Goal: Information Seeking & Learning: Learn about a topic

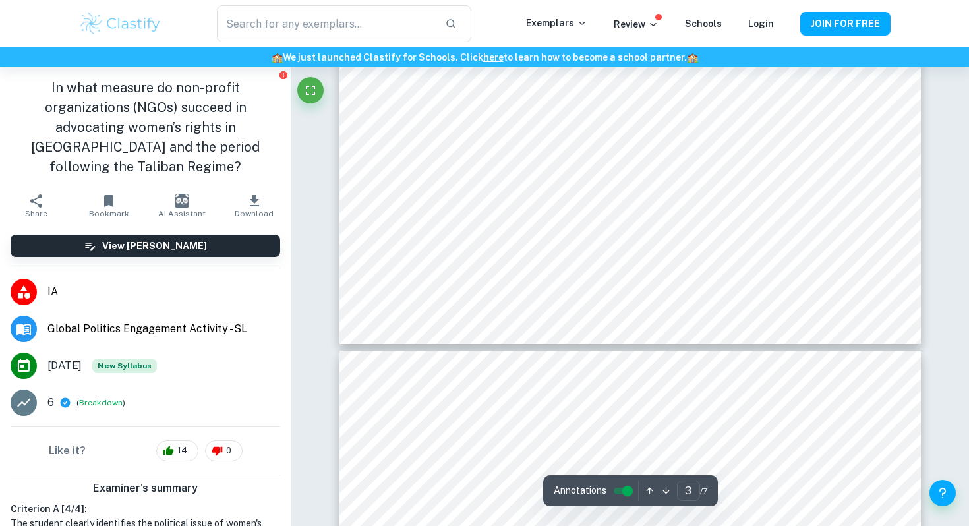
scroll to position [2192, 0]
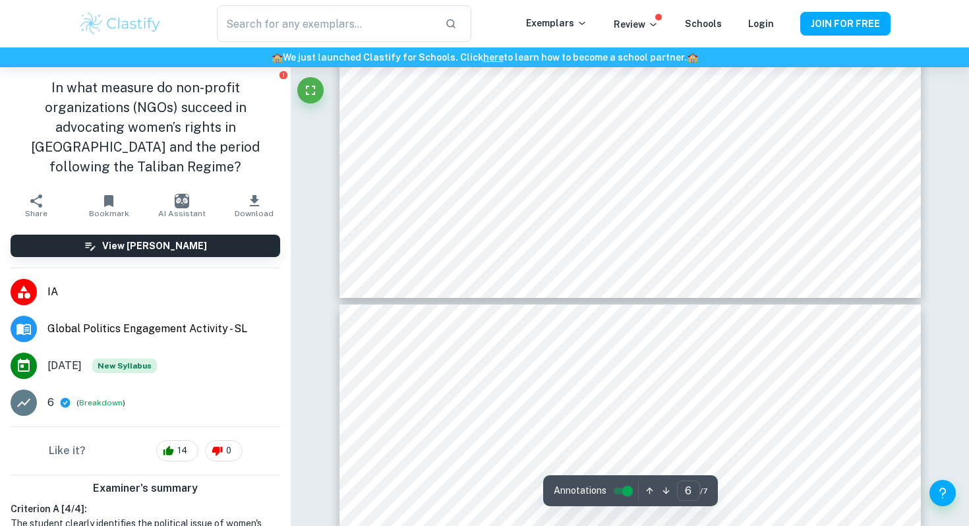
type input "7"
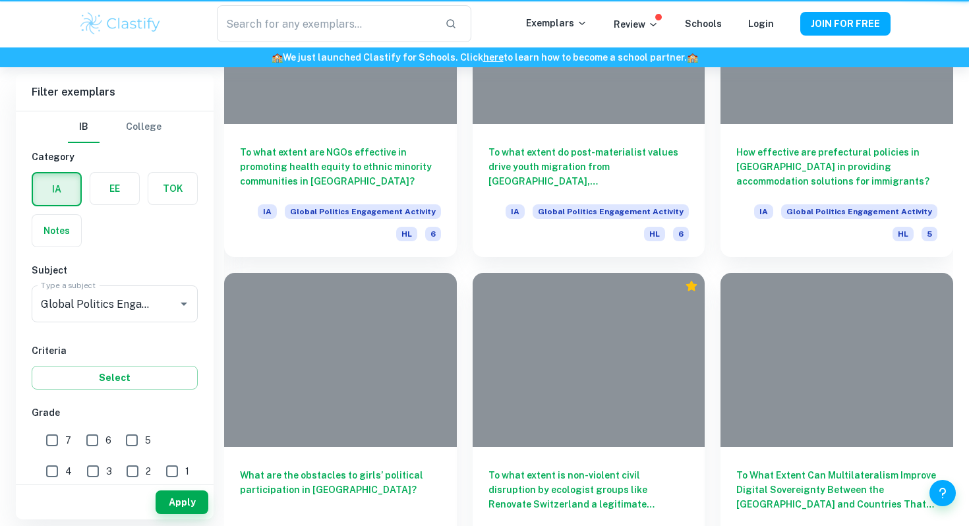
scroll to position [430, 0]
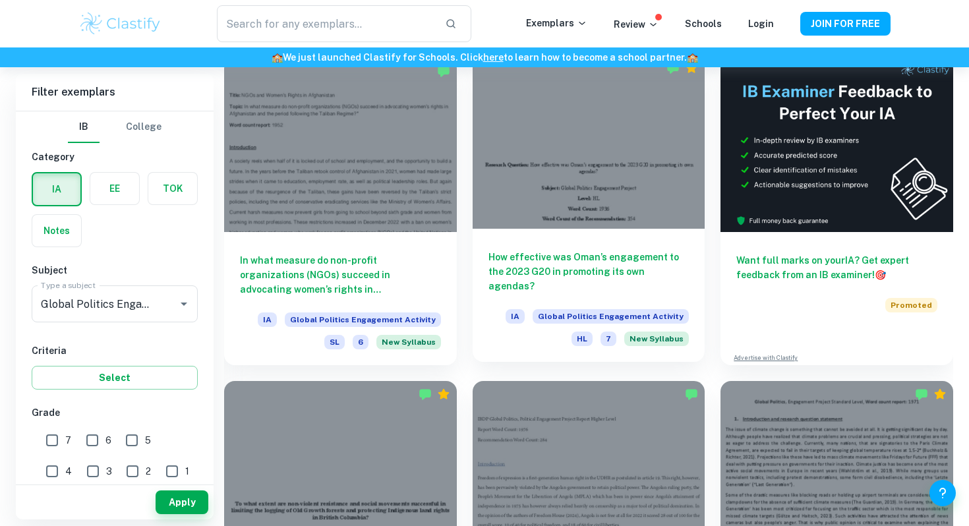
click at [566, 241] on div "How effective was Oman’s engagement to the 2023 G20 in promoting its own agenda…" at bounding box center [589, 295] width 233 height 133
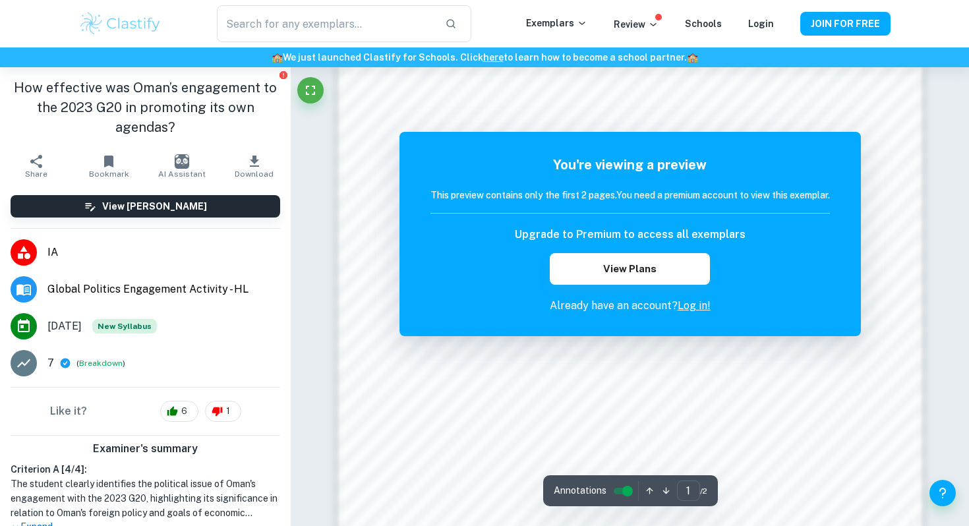
scroll to position [1157, 0]
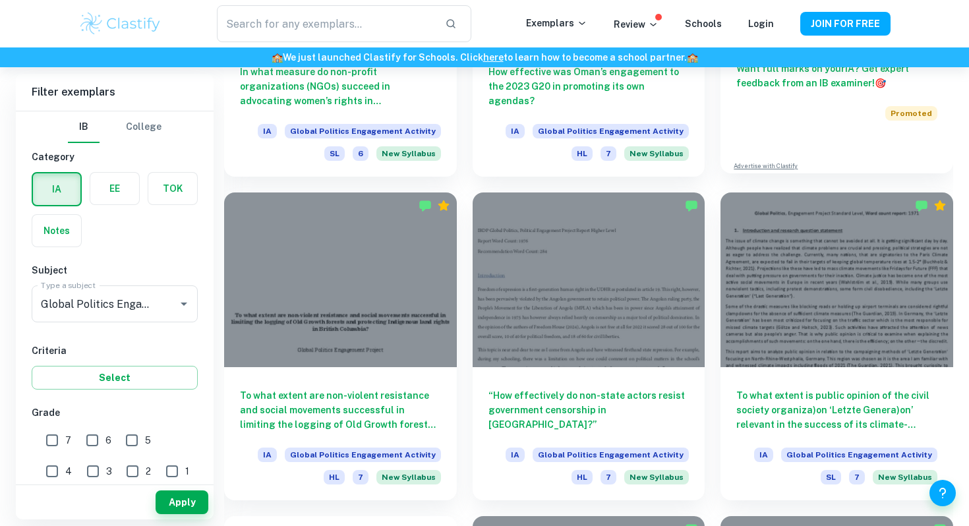
scroll to position [704, 0]
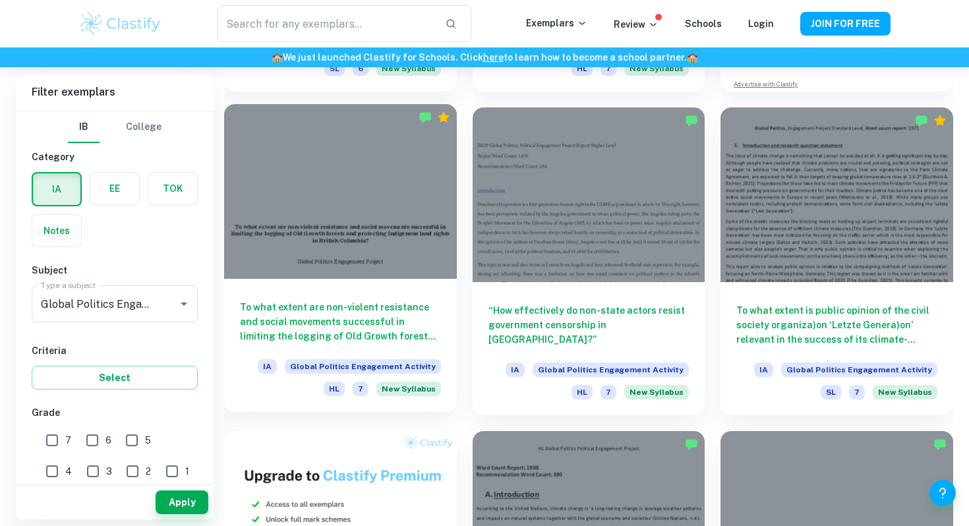
click at [361, 297] on div "To what extent are non-violent resistance and social movements successful in li…" at bounding box center [340, 345] width 233 height 133
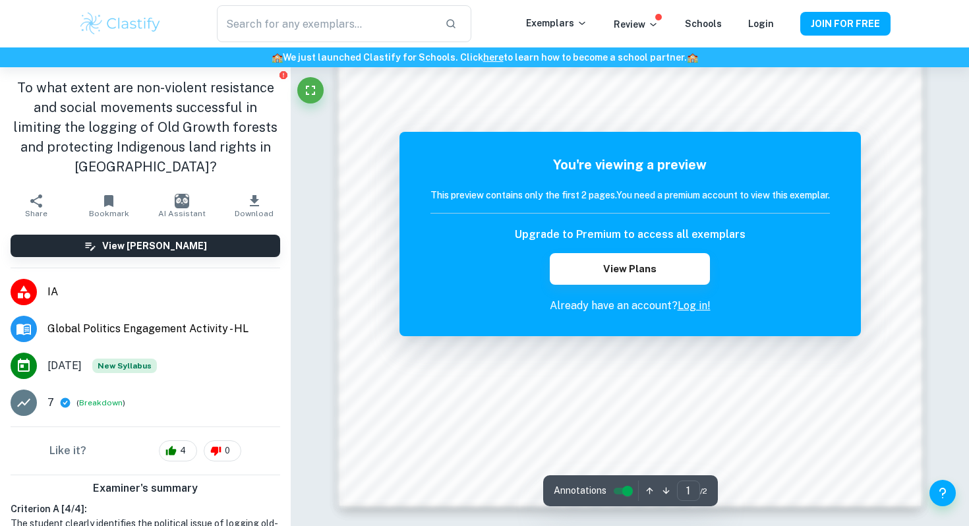
scroll to position [1099, 0]
